Goal: Find specific page/section: Find specific page/section

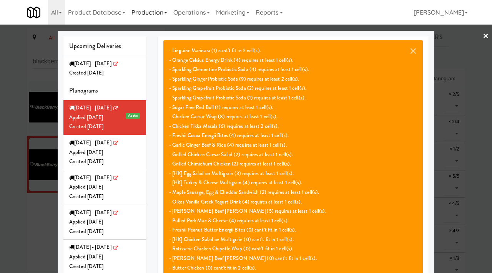
click at [148, 13] on link "Production" at bounding box center [149, 12] width 42 height 25
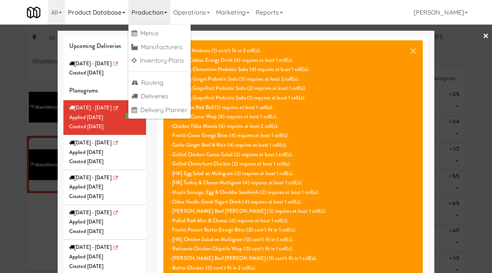
click at [116, 12] on link "Product Database" at bounding box center [96, 12] width 63 height 25
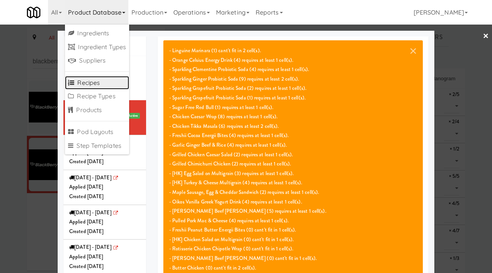
click at [91, 85] on link "Recipes" at bounding box center [97, 83] width 64 height 14
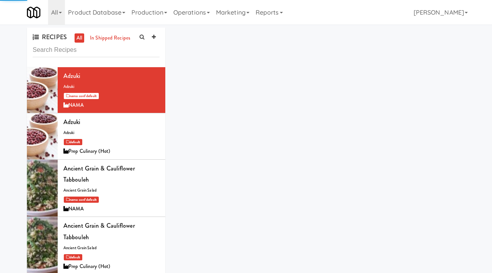
click at [82, 51] on input "text" at bounding box center [96, 50] width 127 height 14
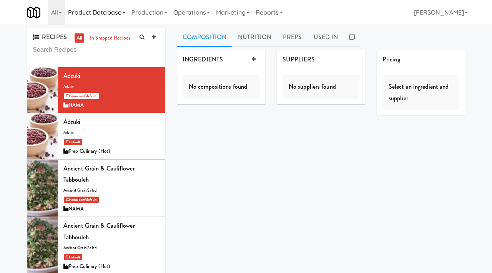
click at [112, 17] on link "Product Database" at bounding box center [96, 12] width 63 height 25
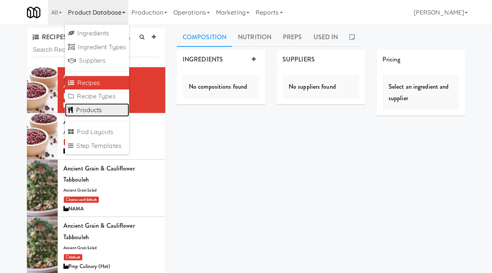
click at [87, 110] on link "Products" at bounding box center [97, 110] width 64 height 14
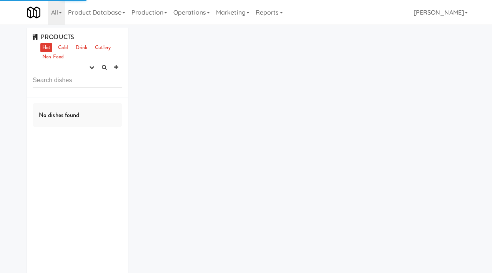
click at [62, 83] on input "text" at bounding box center [78, 80] width 90 height 14
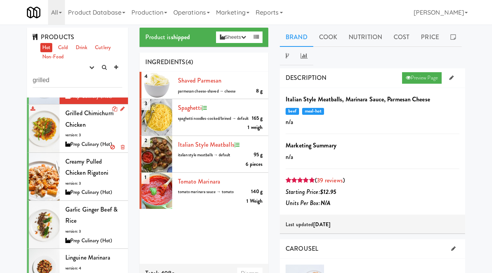
scroll to position [40, 0]
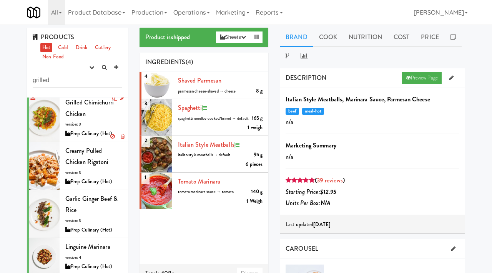
type input "grilled"
click at [69, 124] on span "version: 3" at bounding box center [73, 125] width 16 height 6
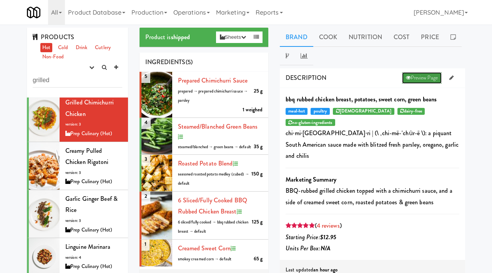
click at [421, 76] on link "Preview Page" at bounding box center [422, 78] width 40 height 12
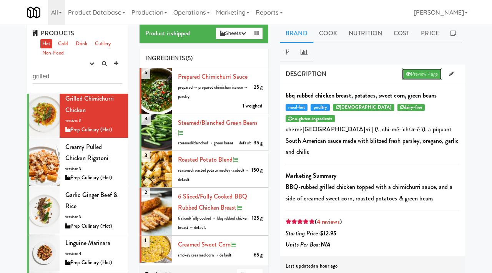
scroll to position [2, 0]
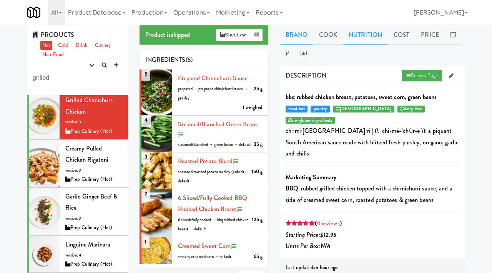
click at [375, 35] on link "Nutrition" at bounding box center [365, 34] width 45 height 19
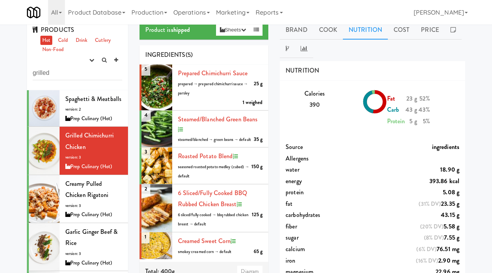
scroll to position [0, 0]
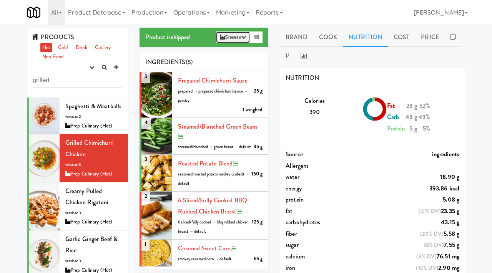
click at [243, 37] on icon "button" at bounding box center [243, 37] width 5 height 5
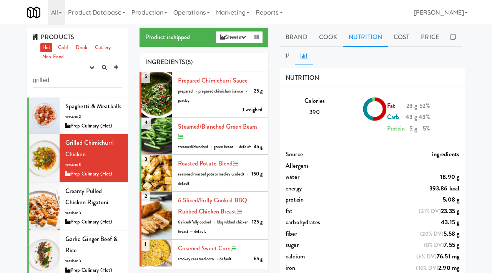
click at [301, 54] on icon at bounding box center [304, 56] width 7 height 6
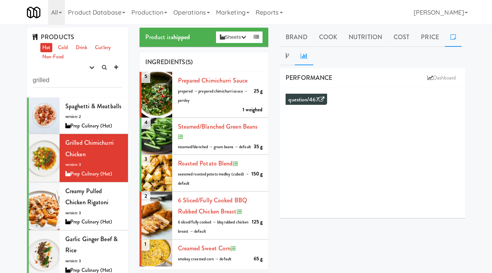
click at [456, 38] on link at bounding box center [453, 37] width 17 height 19
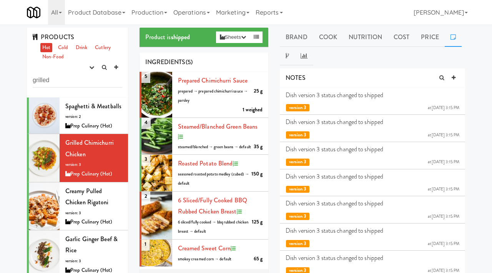
click at [357, 98] on p "Dish version 3 status changed to shipped" at bounding box center [373, 95] width 174 height 8
click at [370, 40] on link "Nutrition" at bounding box center [365, 37] width 45 height 19
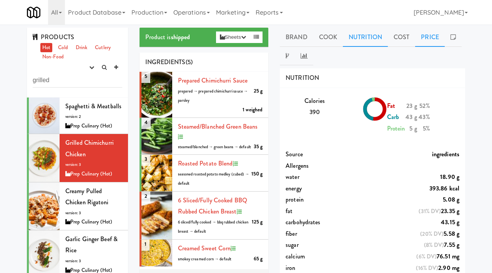
click at [425, 40] on link "Price" at bounding box center [430, 37] width 30 height 19
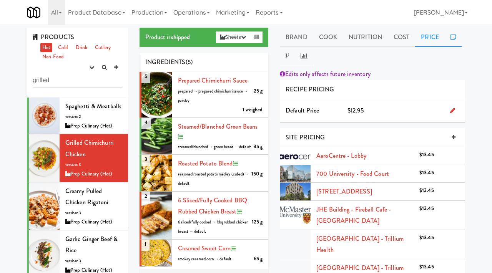
click at [449, 43] on link at bounding box center [453, 37] width 17 height 19
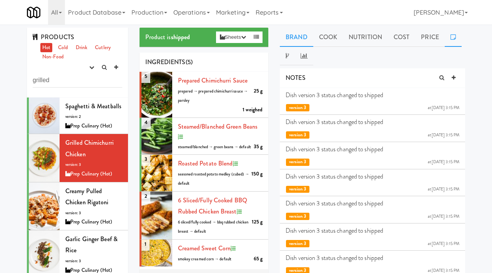
click at [300, 35] on link "Brand" at bounding box center [296, 37] width 33 height 19
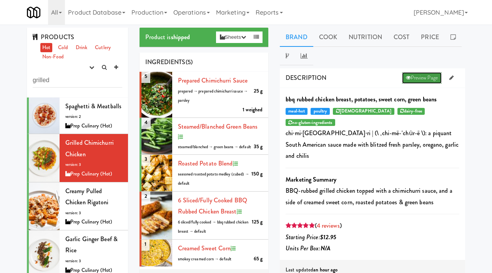
click at [410, 77] on link "Preview Page" at bounding box center [422, 78] width 40 height 12
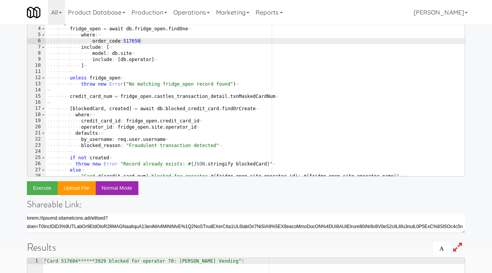
scroll to position [16, 0]
drag, startPoint x: 140, startPoint y: 40, endPoint x: 123, endPoint y: 41, distance: 16.5
click at [123, 41] on div "···· try ¬ ···· ···· fridge_open · = · await · db . fridge_open . findOne ¬ ···…" at bounding box center [255, 102] width 419 height 165
paste textarea "59787"
type textarea "order_code:559787"
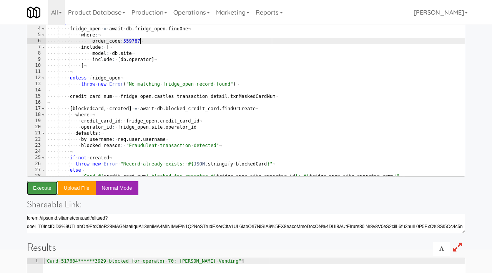
click at [43, 187] on button "Execute" at bounding box center [42, 189] width 31 height 14
